Goal: Information Seeking & Learning: Learn about a topic

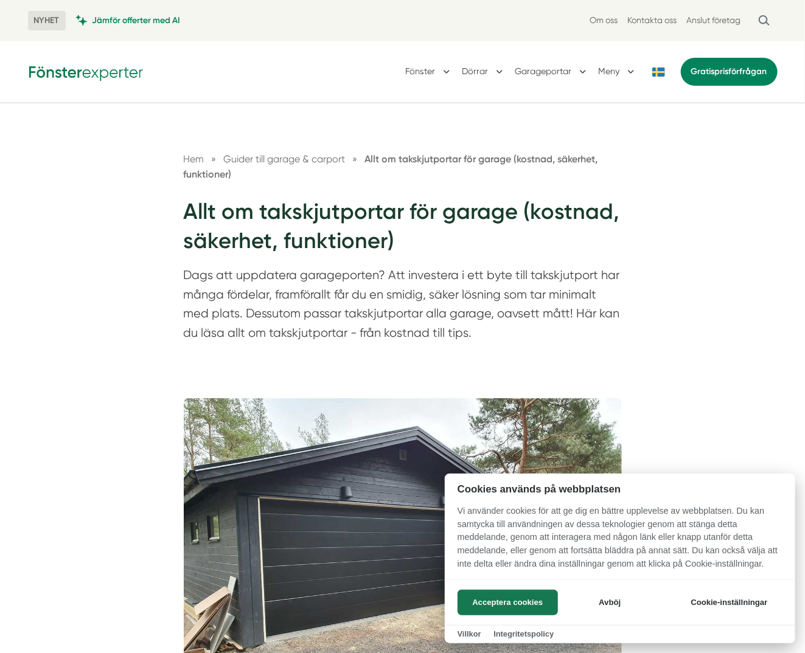
click at [614, 601] on button "Avböj" at bounding box center [610, 603] width 97 height 26
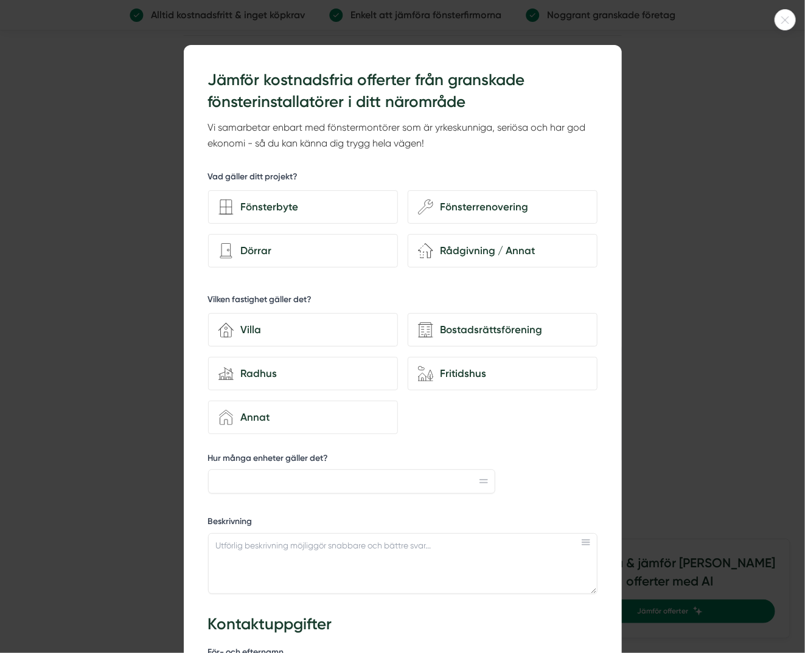
scroll to position [3407, 0]
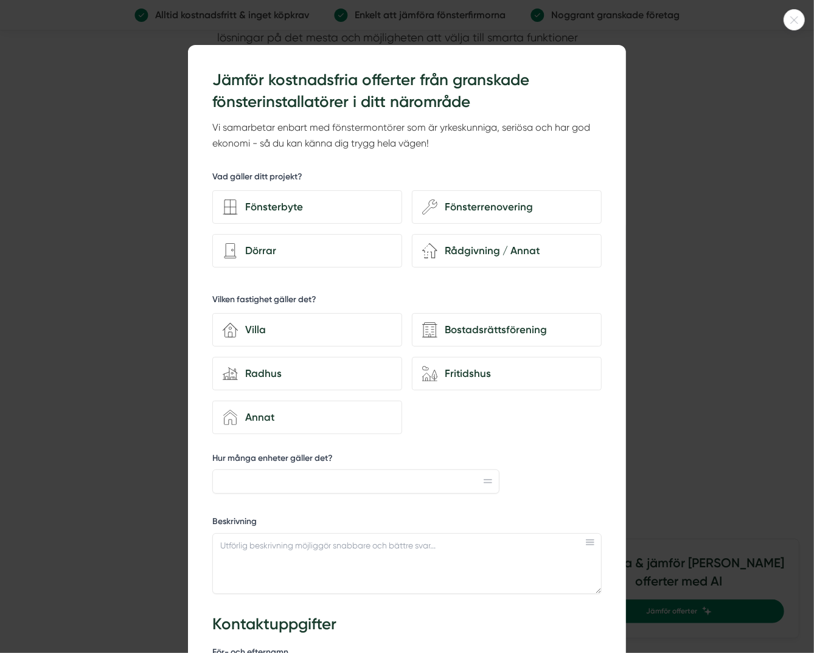
click at [796, 17] on icon at bounding box center [794, 19] width 20 height 7
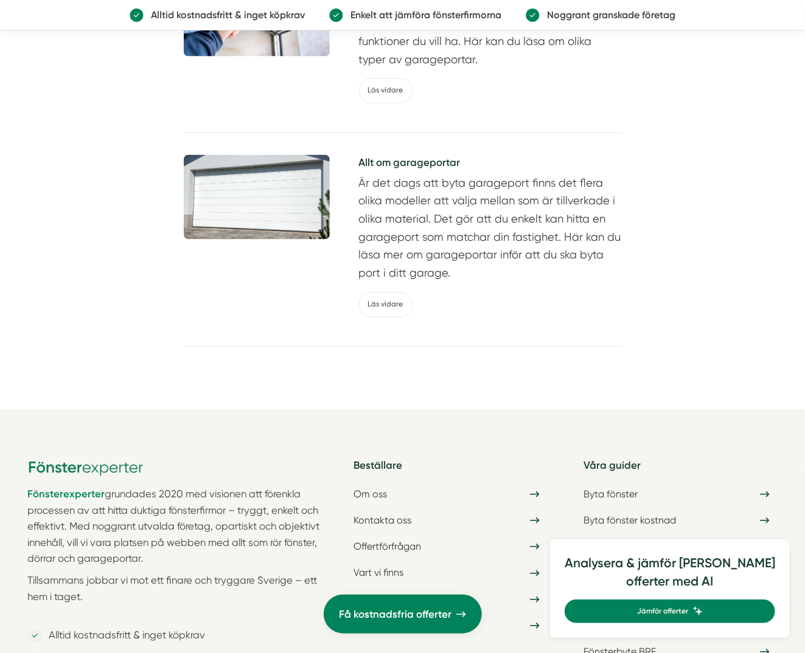
scroll to position [6287, 0]
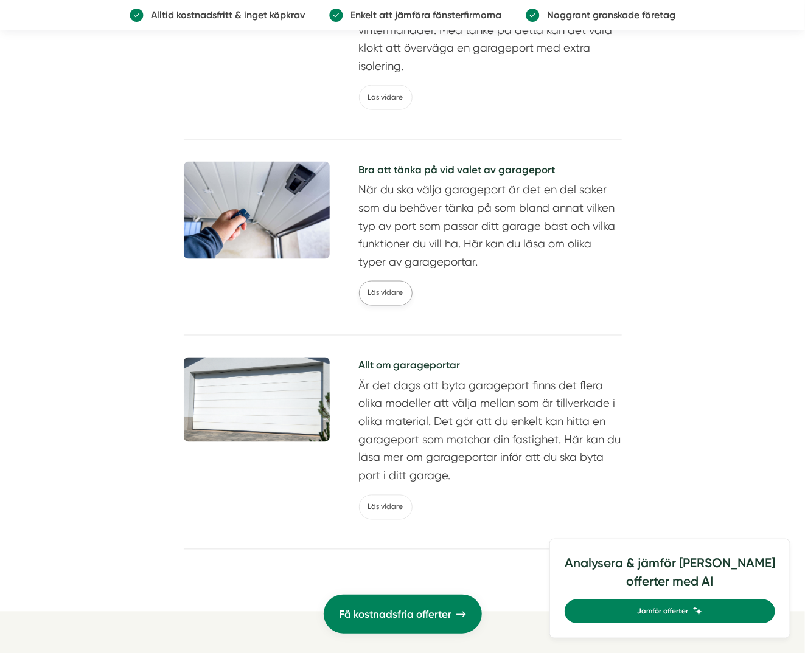
click at [369, 281] on link "Läs vidare" at bounding box center [386, 293] width 54 height 25
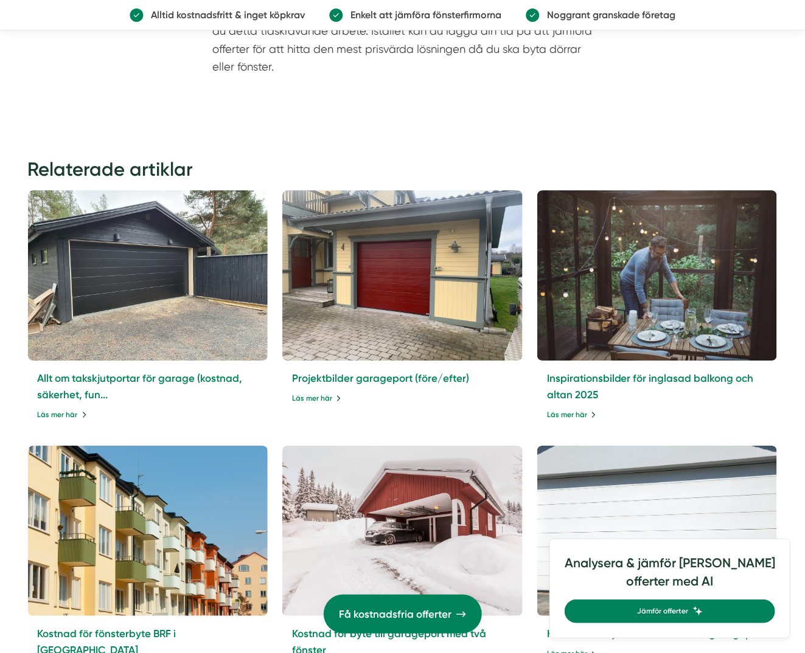
scroll to position [3326, 0]
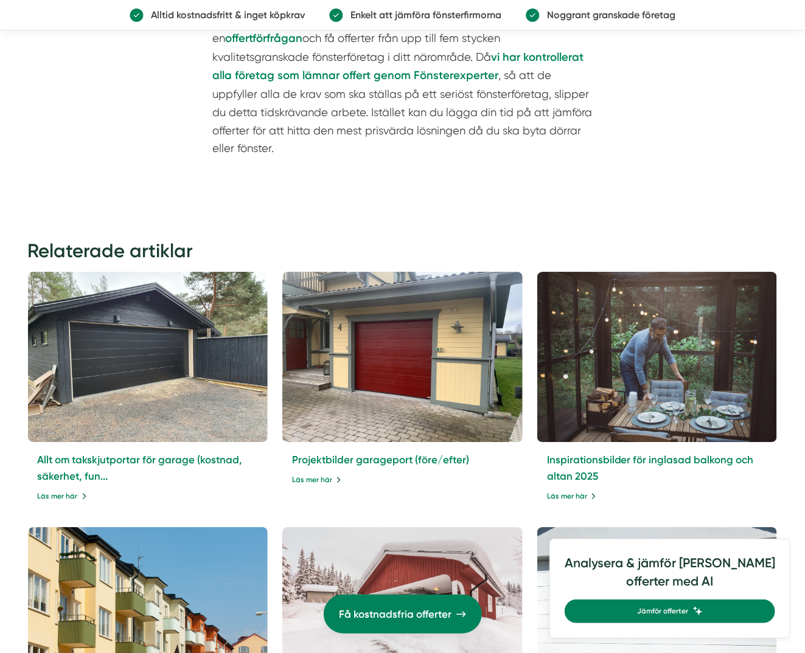
click at [431, 368] on img at bounding box center [402, 357] width 252 height 179
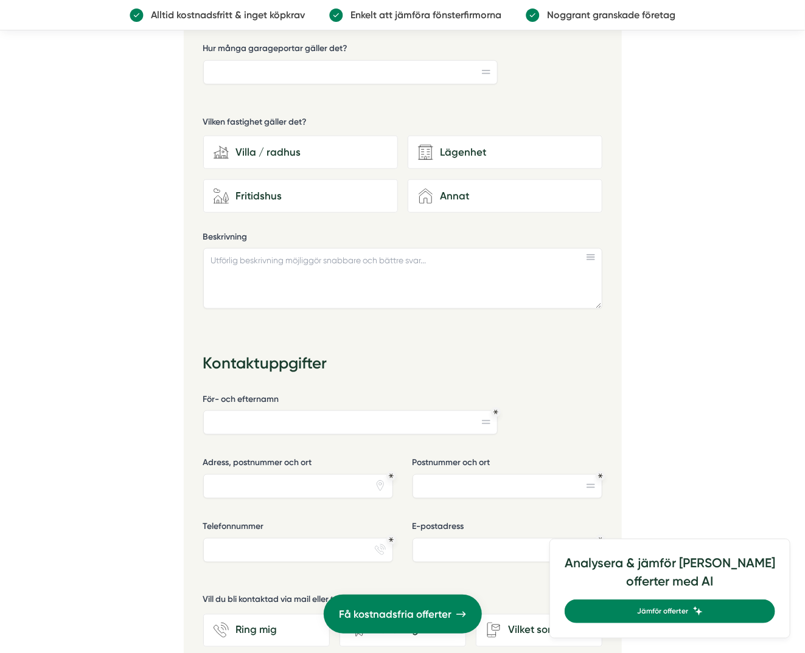
scroll to position [4340, 0]
